Goal: Task Accomplishment & Management: Use online tool/utility

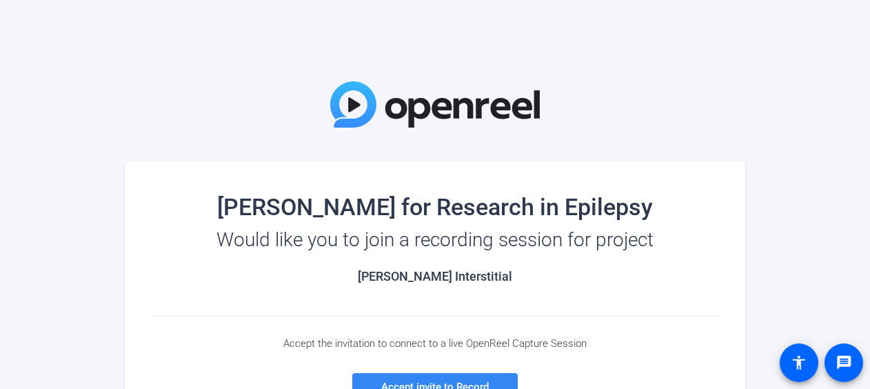
scroll to position [85, 0]
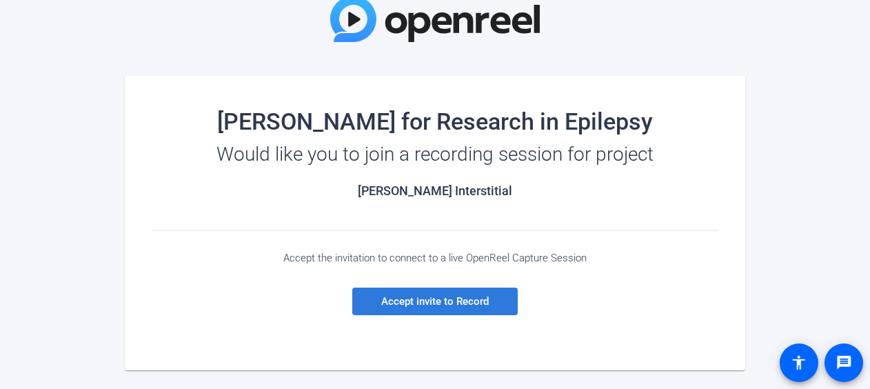
click at [445, 298] on span "Accept invite to Record" at bounding box center [435, 301] width 108 height 12
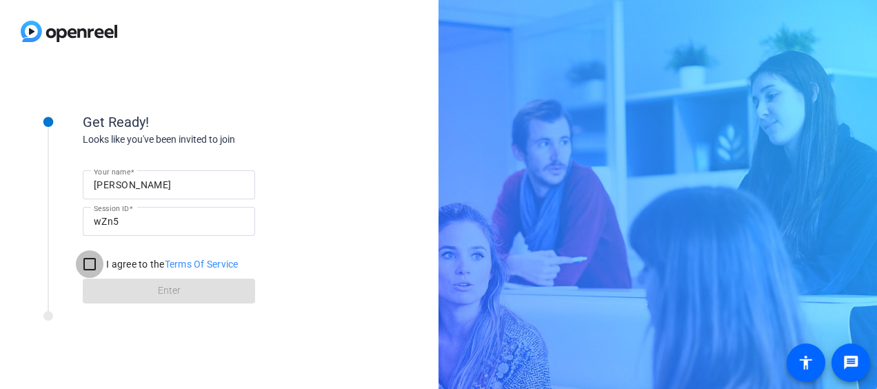
click at [94, 265] on input "I agree to the Terms Of Service" at bounding box center [90, 264] width 28 height 28
checkbox input "true"
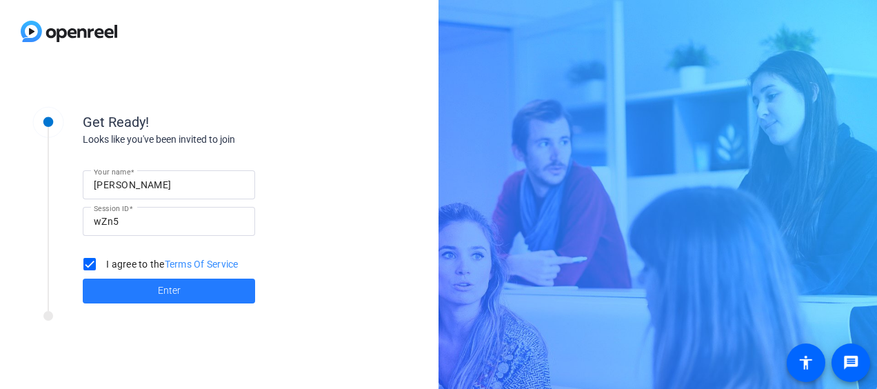
click at [132, 291] on span at bounding box center [169, 290] width 172 height 33
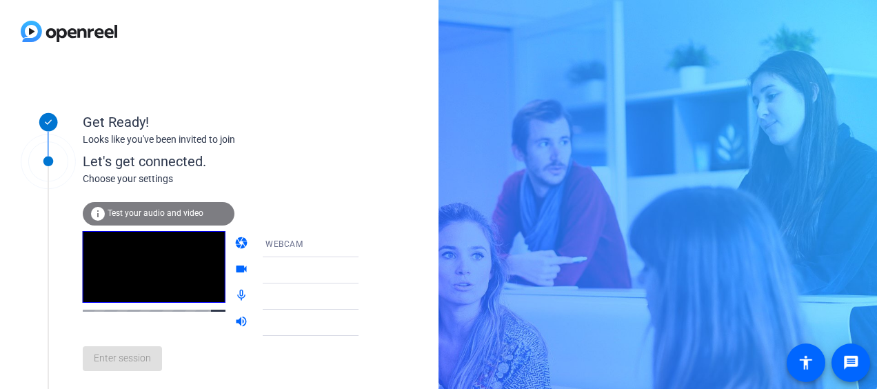
click at [300, 245] on div "WEBCAM" at bounding box center [316, 243] width 103 height 17
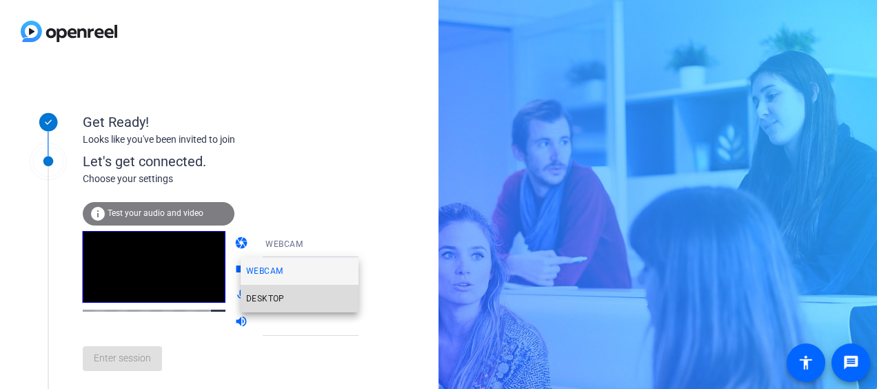
click at [280, 294] on span "DESKTOP" at bounding box center [265, 298] width 39 height 17
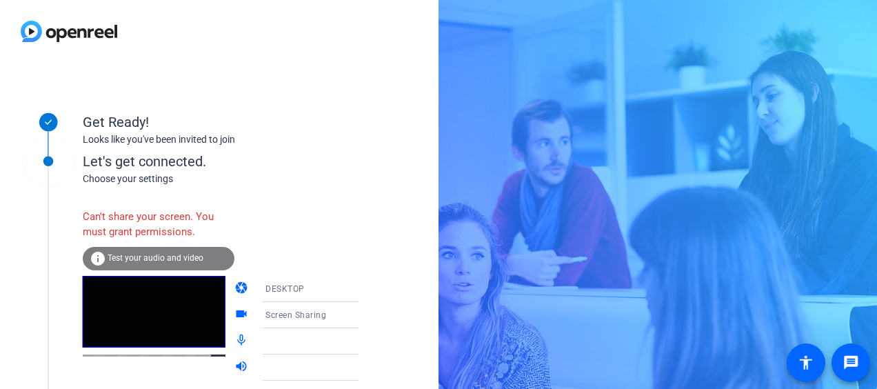
click at [317, 307] on div "Screen Sharing" at bounding box center [316, 314] width 103 height 17
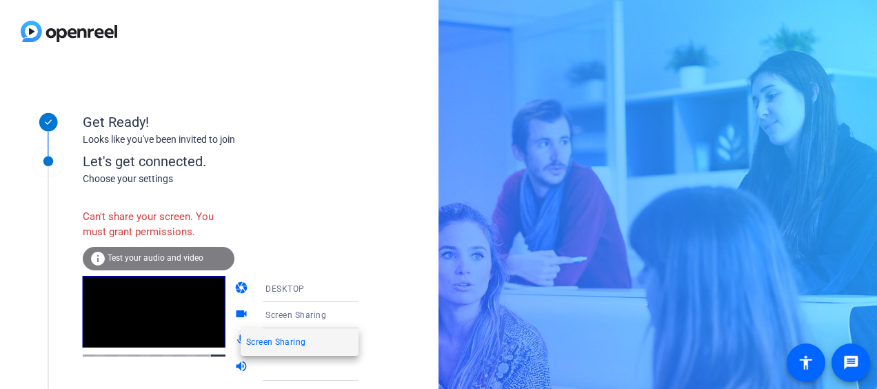
click at [384, 284] on div at bounding box center [438, 194] width 877 height 389
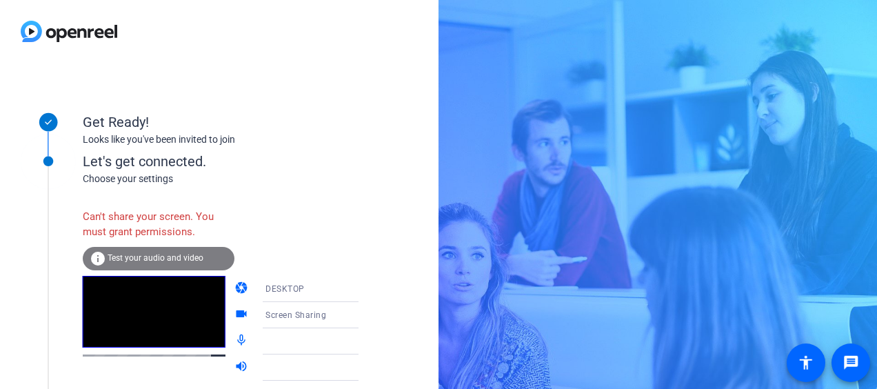
click at [349, 331] on div at bounding box center [320, 341] width 132 height 26
click at [364, 333] on icon at bounding box center [372, 341] width 17 height 17
click at [364, 371] on icon at bounding box center [372, 367] width 17 height 17
click at [364, 280] on icon at bounding box center [372, 288] width 17 height 17
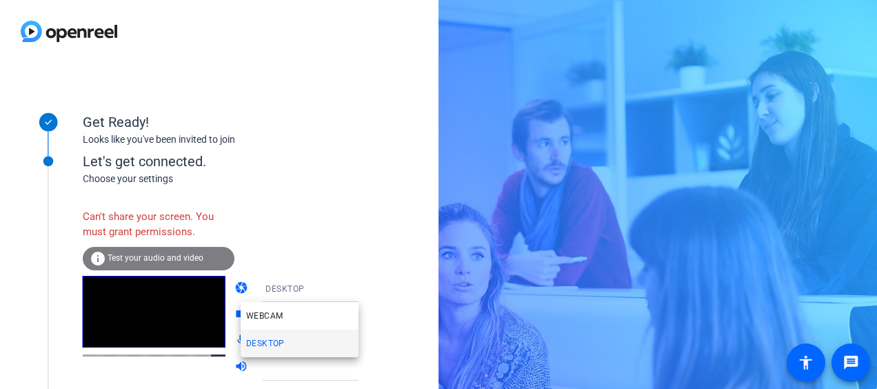
click at [350, 252] on div at bounding box center [438, 194] width 877 height 389
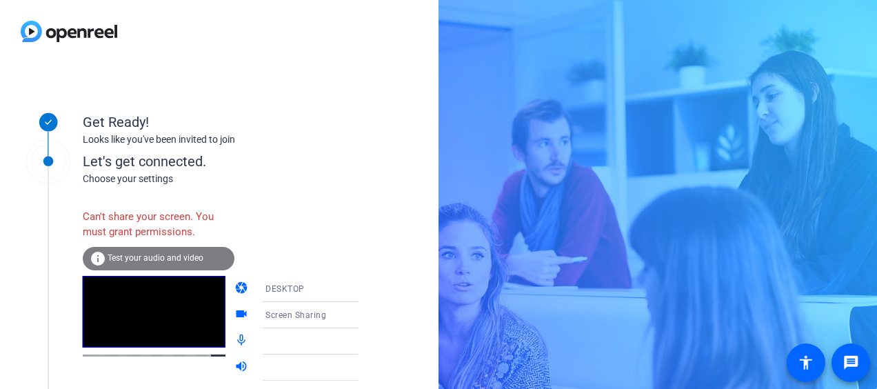
click at [345, 280] on mat-select "DESKTOP" at bounding box center [320, 288] width 110 height 17
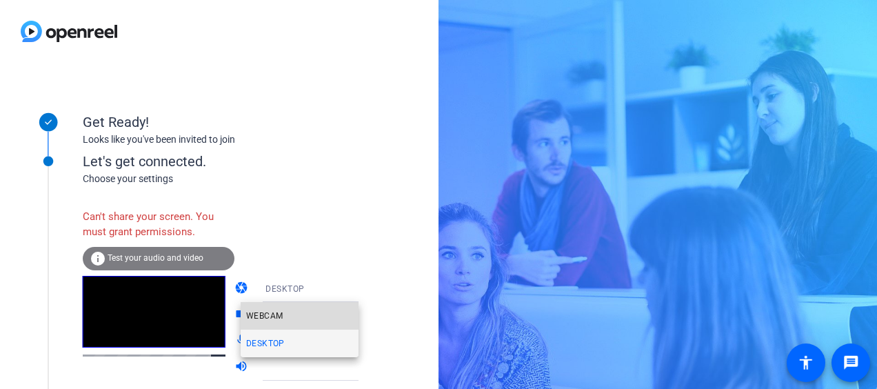
click at [308, 313] on mat-option "WEBCAM" at bounding box center [300, 316] width 118 height 28
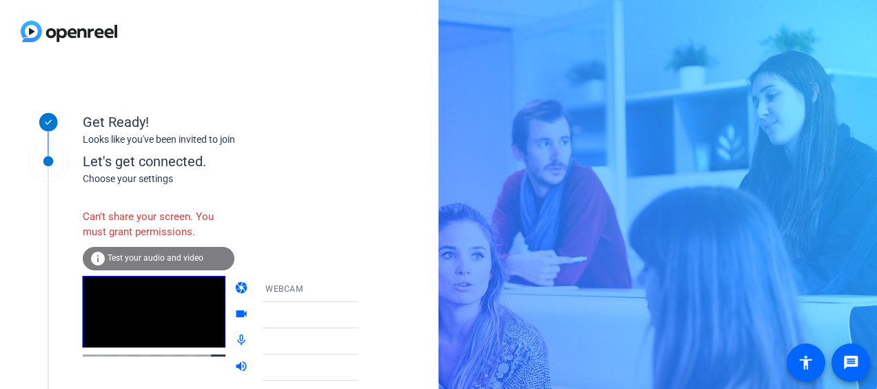
click at [334, 285] on div "WEBCAM" at bounding box center [316, 288] width 103 height 17
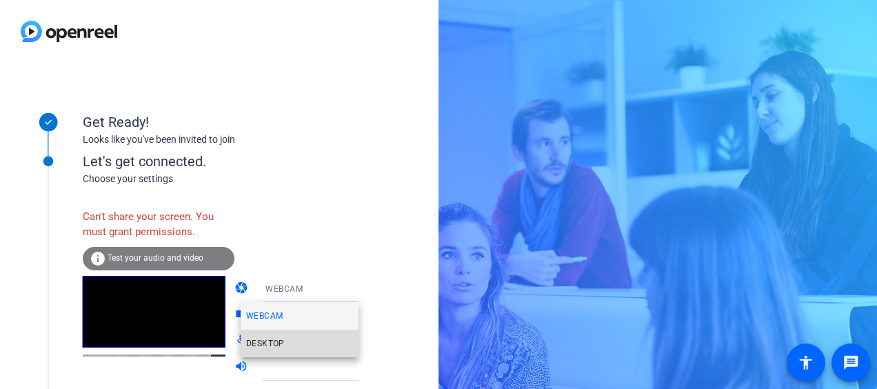
click at [318, 338] on mat-option "DESKTOP" at bounding box center [300, 343] width 118 height 28
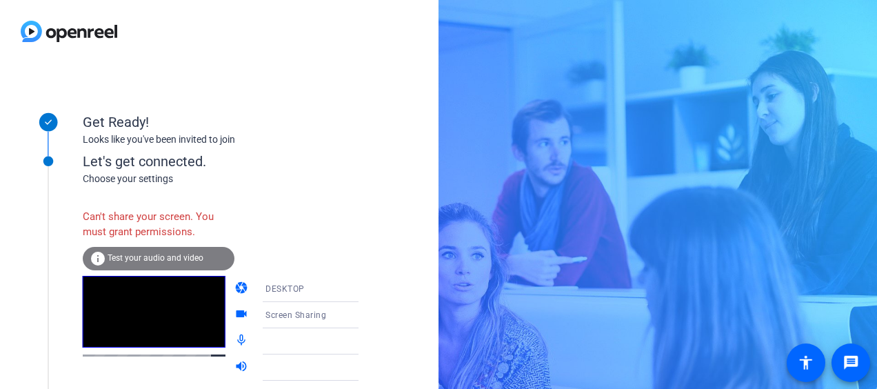
click at [167, 252] on div "info Test your audio and video" at bounding box center [159, 258] width 152 height 23
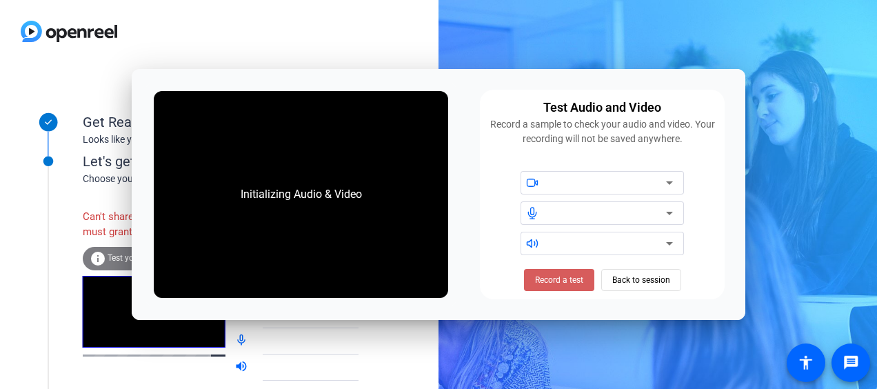
click at [565, 280] on span "Record a test" at bounding box center [559, 280] width 48 height 12
click at [634, 281] on div "Stop Testing (6s) Back to session" at bounding box center [602, 280] width 172 height 22
click at [576, 283] on span "Stop Testing (6s)" at bounding box center [558, 280] width 63 height 12
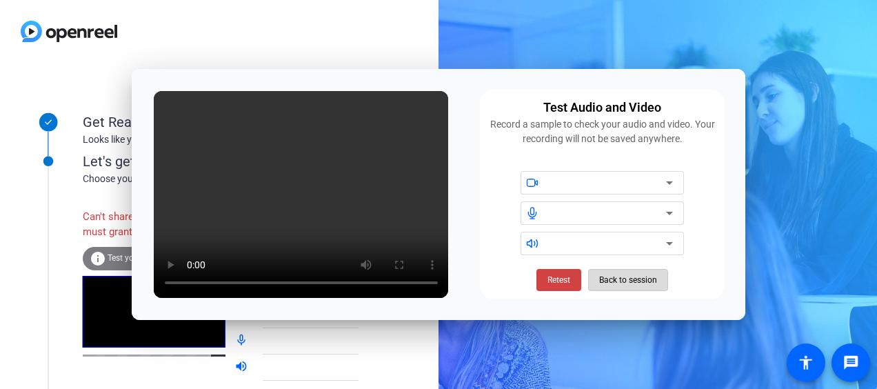
click at [619, 281] on span "Back to session" at bounding box center [628, 280] width 58 height 26
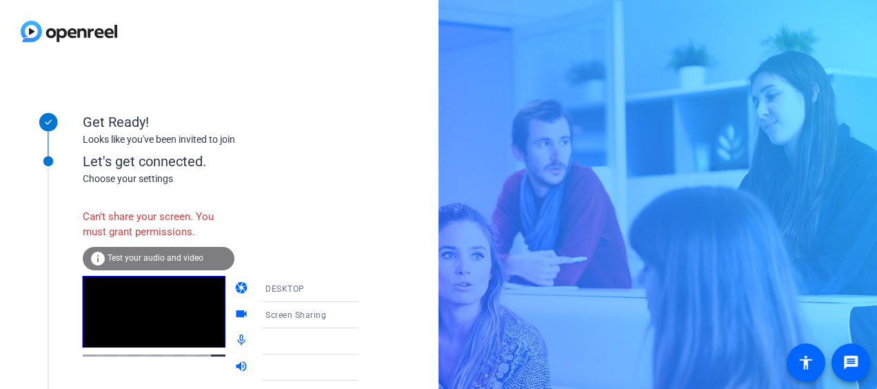
click at [191, 263] on div "info Test your audio and video" at bounding box center [159, 258] width 152 height 23
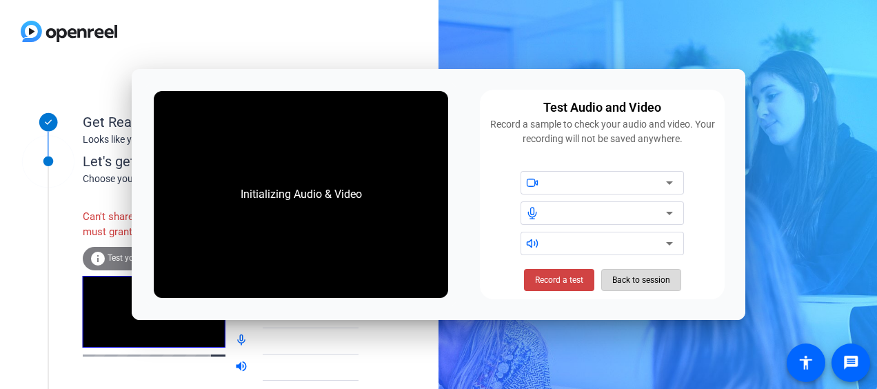
click at [608, 274] on span at bounding box center [641, 279] width 79 height 33
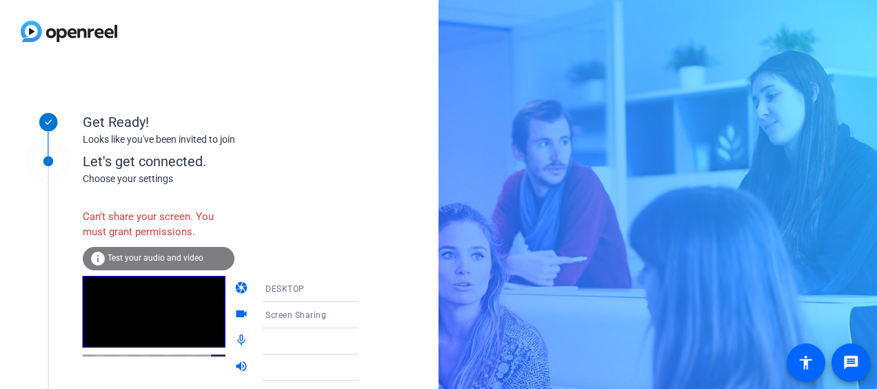
click at [285, 280] on mat-select "DESKTOP" at bounding box center [320, 288] width 110 height 17
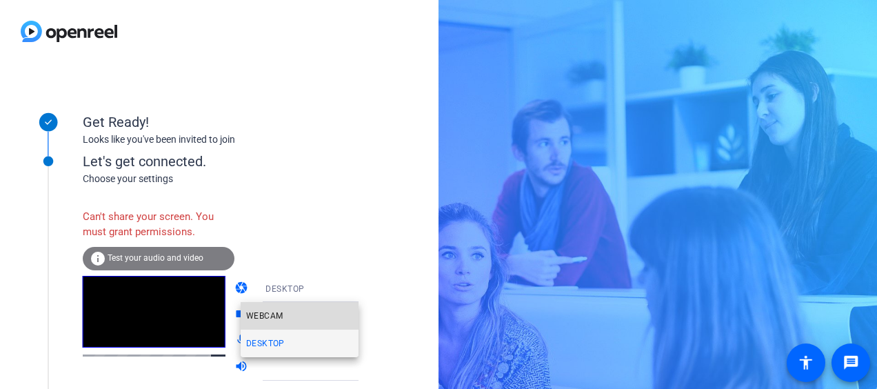
click at [289, 316] on mat-option "WEBCAM" at bounding box center [300, 316] width 118 height 28
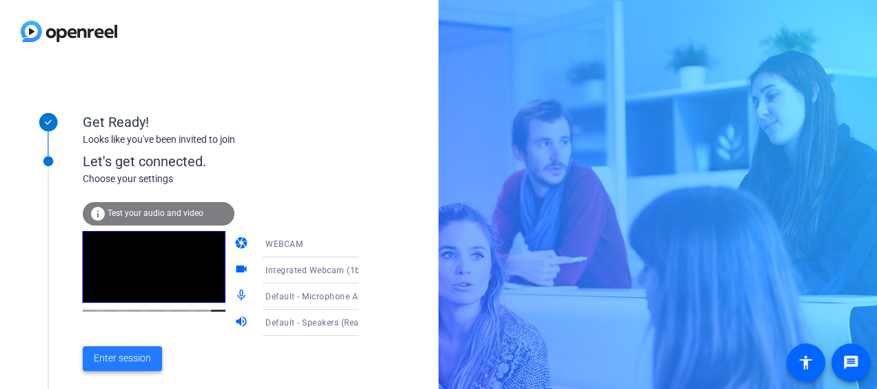
click at [137, 360] on span "Enter session" at bounding box center [122, 358] width 57 height 14
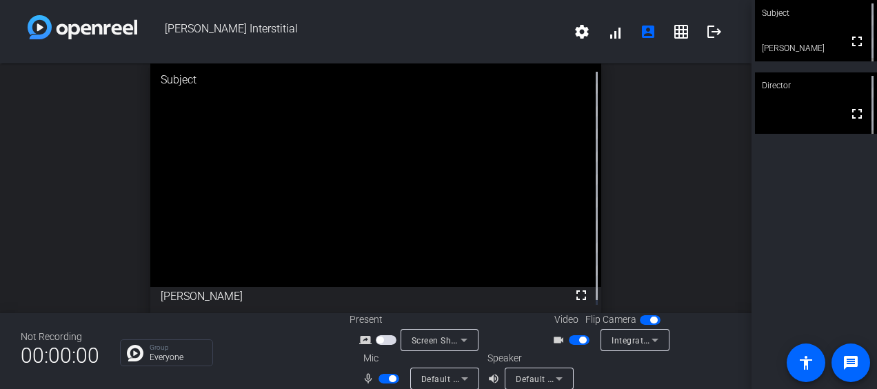
scroll to position [16, 0]
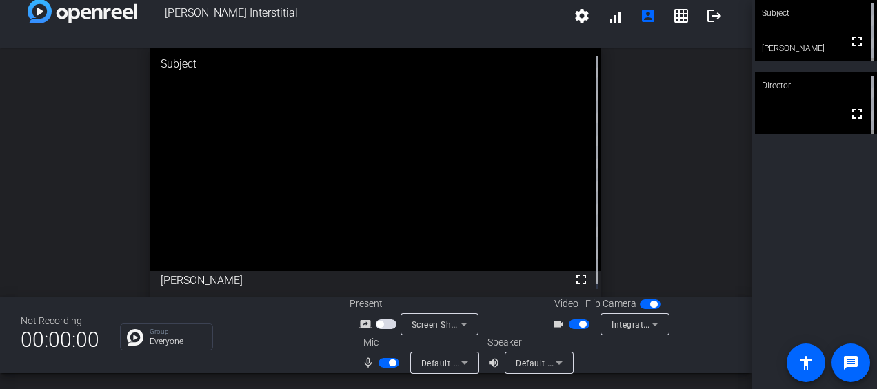
click at [560, 351] on div "Default - Speakers (Realtek(R) Audio)" at bounding box center [538, 362] width 69 height 22
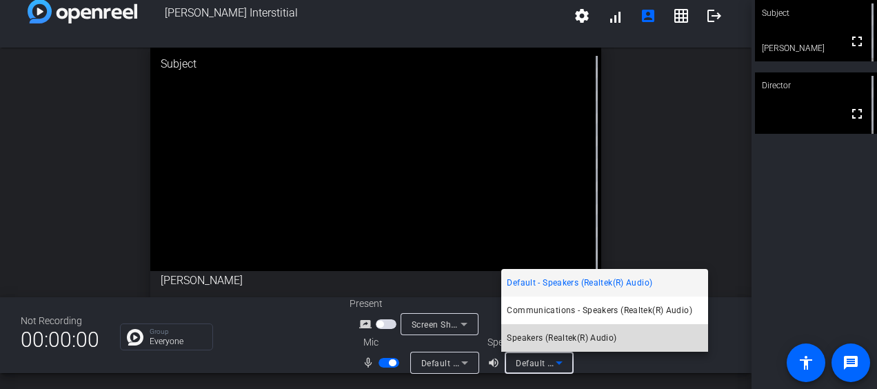
click at [599, 329] on span "Speakers (Realtek(R) Audio)" at bounding box center [561, 337] width 110 height 17
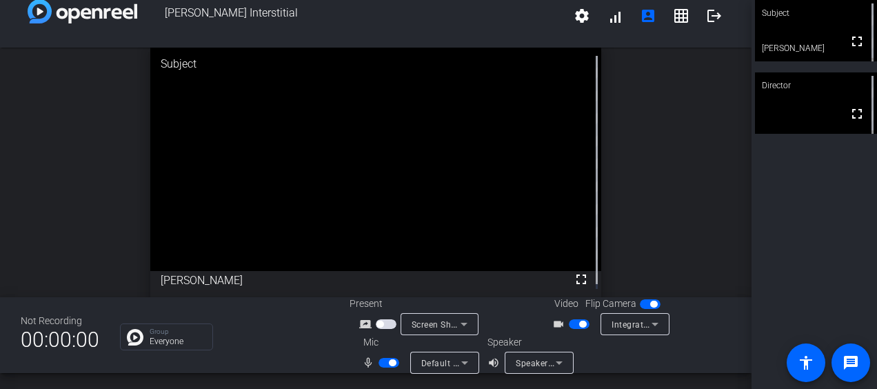
click at [380, 325] on span "button" at bounding box center [386, 324] width 21 height 10
click at [573, 275] on mat-icon "fullscreen" at bounding box center [581, 279] width 17 height 17
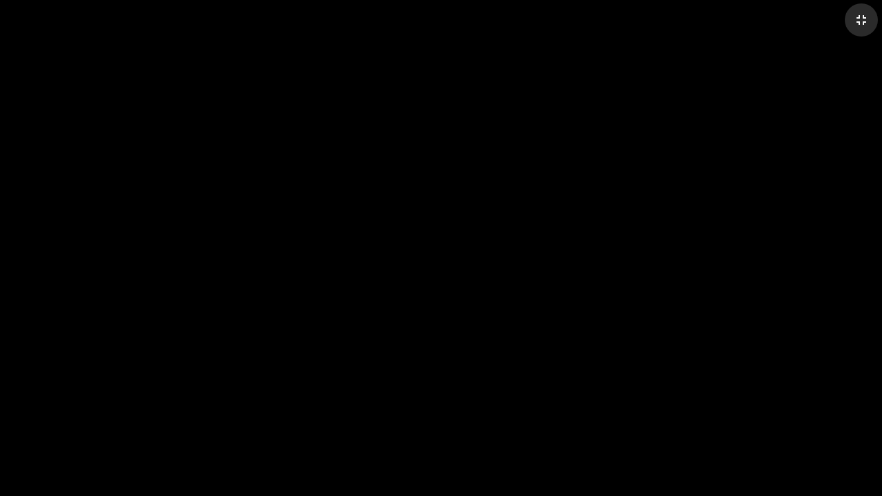
click at [860, 26] on mat-icon "fullscreen_exit" at bounding box center [861, 20] width 17 height 17
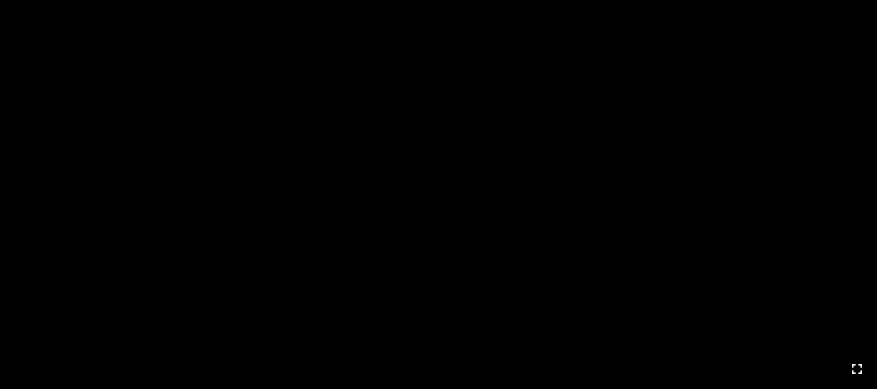
scroll to position [0, 0]
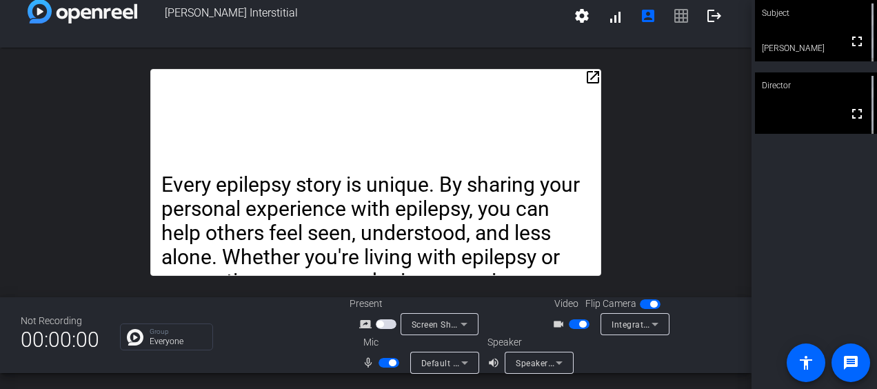
click at [804, 88] on div "Director" at bounding box center [816, 85] width 122 height 26
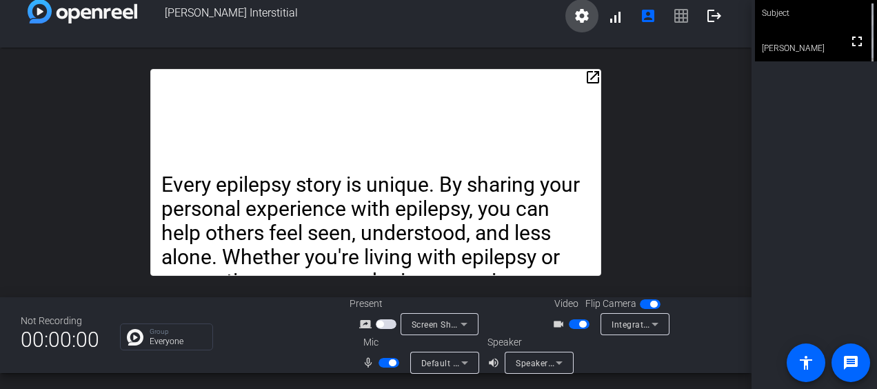
click at [578, 26] on span at bounding box center [581, 15] width 33 height 33
